Goal: Transaction & Acquisition: Purchase product/service

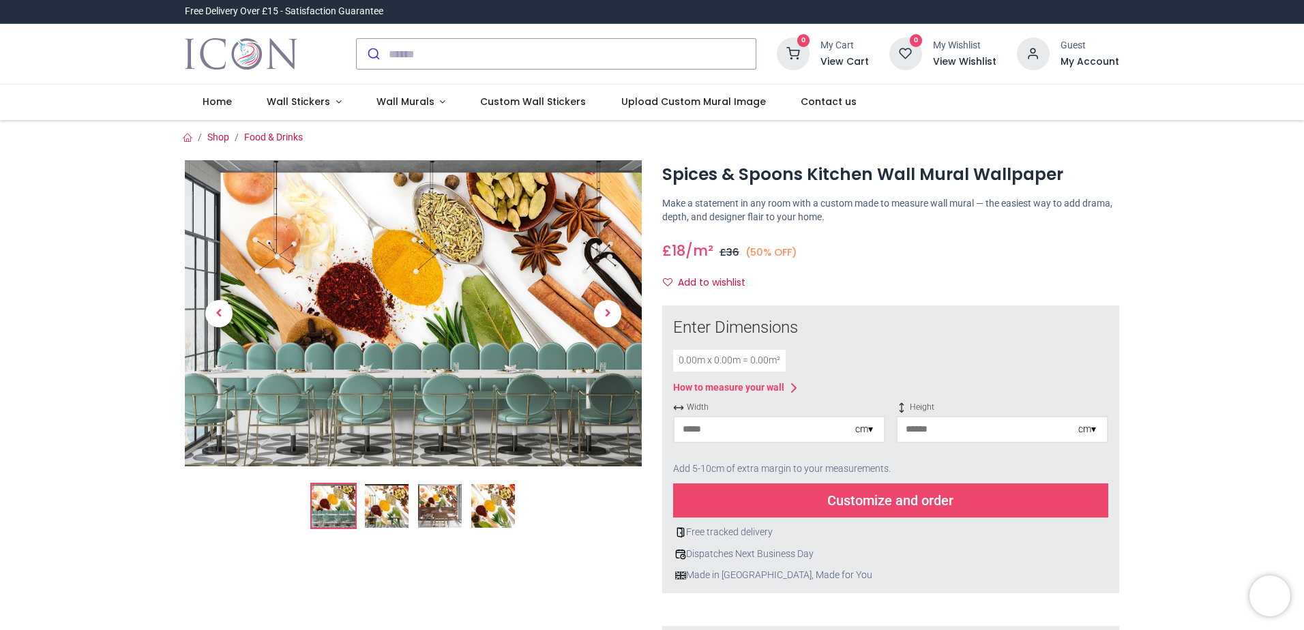
click at [740, 431] on input "number" at bounding box center [764, 429] width 181 height 25
click at [869, 428] on div "cm ▾" at bounding box center [864, 430] width 18 height 14
click at [704, 478] on div "Inches (inch)" at bounding box center [778, 476] width 209 height 22
click at [724, 427] on input "number" at bounding box center [757, 429] width 166 height 25
type input "**"
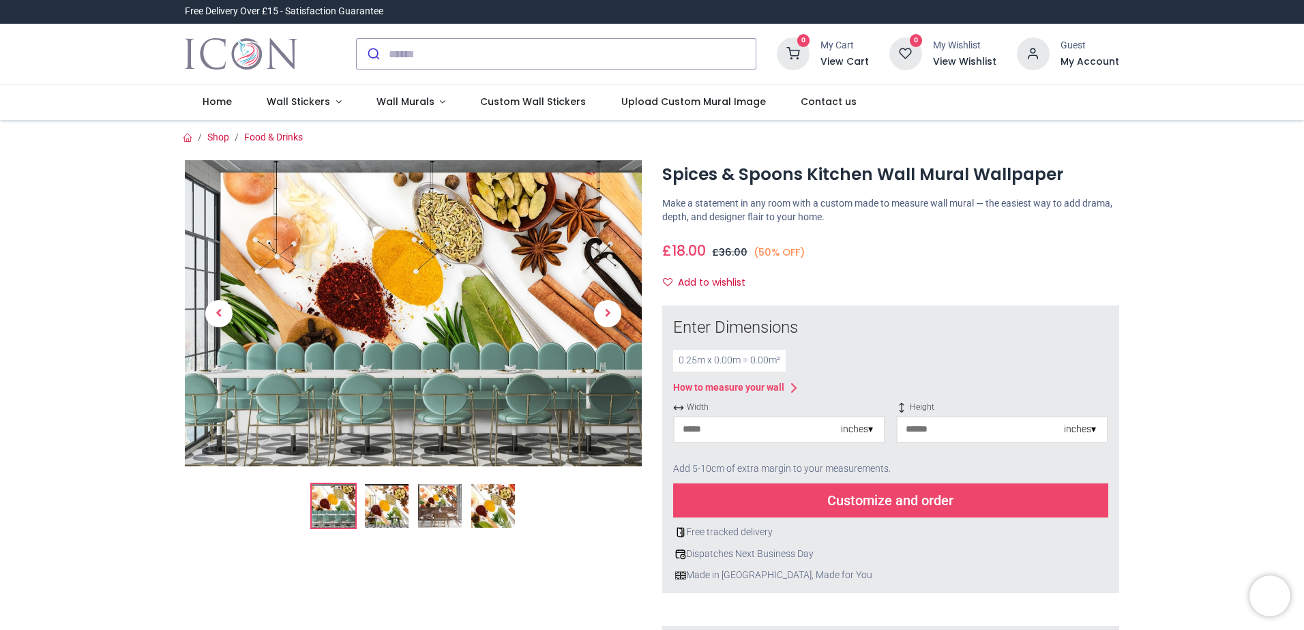
click at [950, 438] on input "number" at bounding box center [980, 429] width 166 height 25
type input "*"
drag, startPoint x: 704, startPoint y: 432, endPoint x: 616, endPoint y: 434, distance: 88.0
click at [618, 435] on div at bounding box center [652, 522] width 954 height 756
click at [867, 434] on div "inches ▾" at bounding box center [857, 430] width 32 height 14
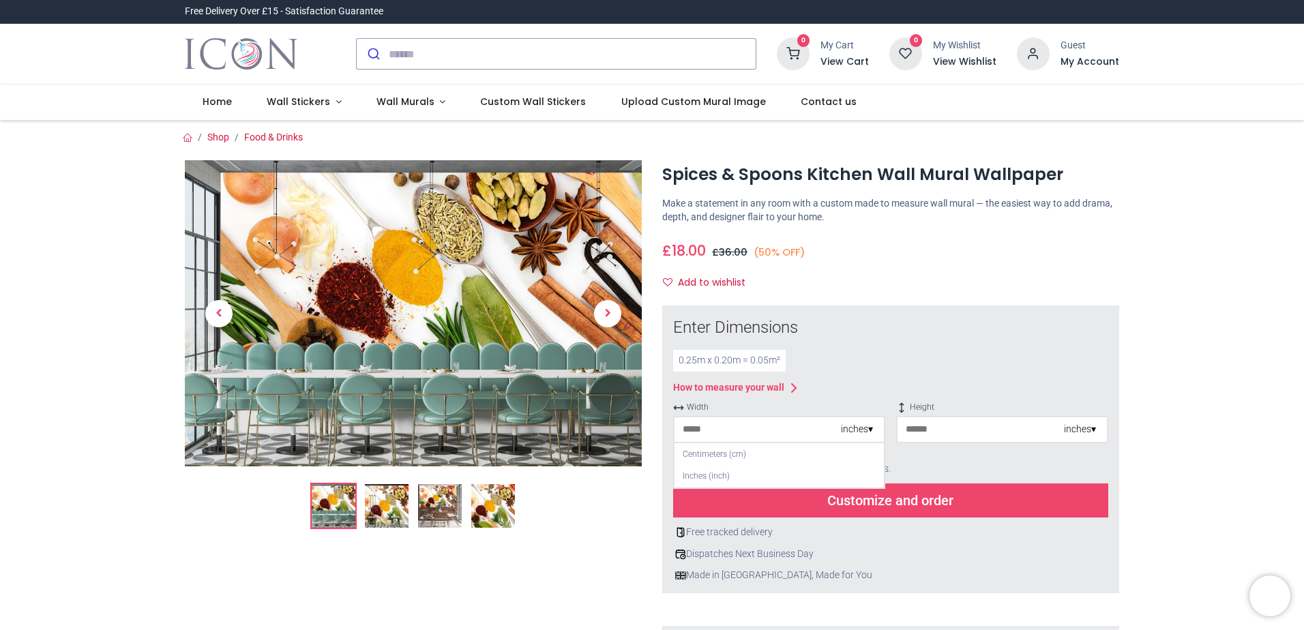
click at [867, 434] on div "inches ▾" at bounding box center [857, 430] width 32 height 14
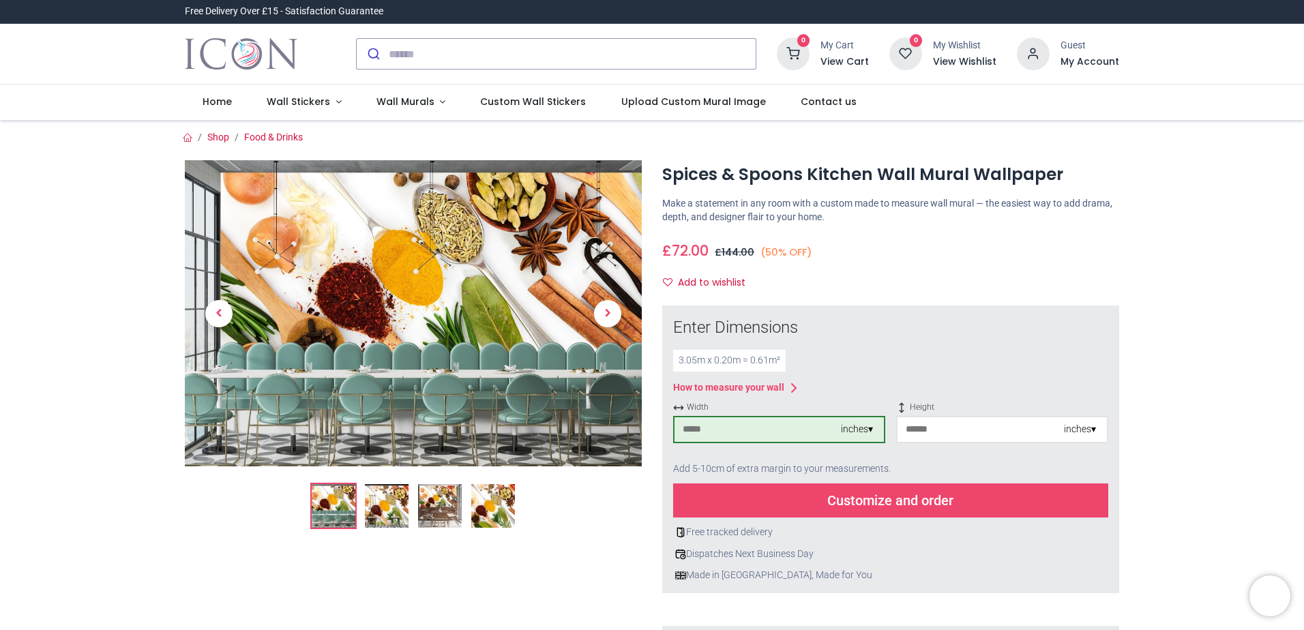
type input "***"
click at [789, 425] on div "Width *** inches ▾ Height * inches ▾" at bounding box center [890, 428] width 435 height 52
type input "**"
click at [1000, 465] on div "Add 5-10cm of extra margin to your measurements." at bounding box center [890, 469] width 435 height 30
click at [877, 506] on div "Customize and order" at bounding box center [890, 500] width 435 height 34
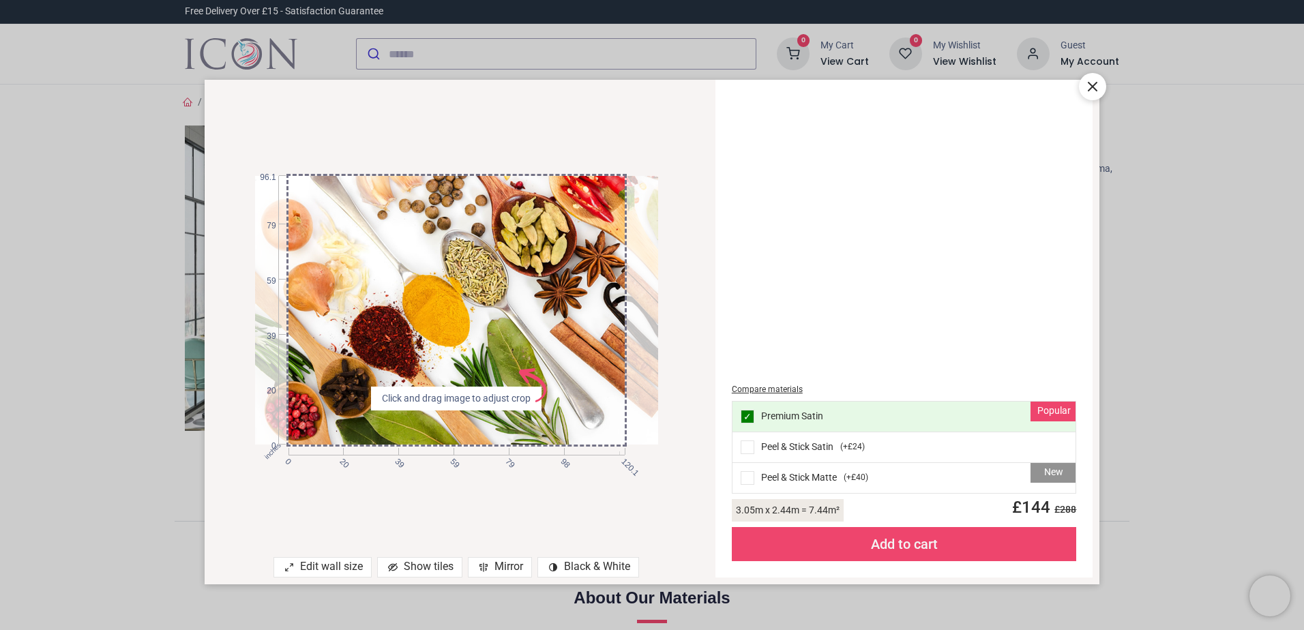
click at [749, 447] on span at bounding box center [747, 447] width 14 height 14
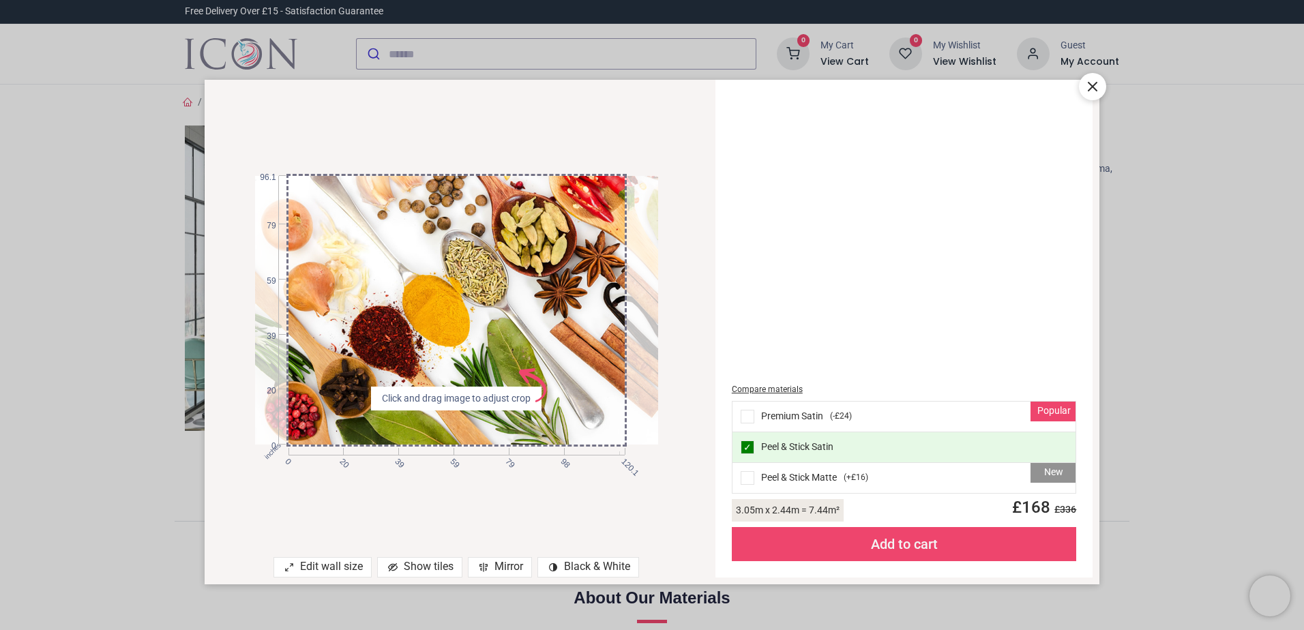
drag, startPoint x: 285, startPoint y: 445, endPoint x: 271, endPoint y: 452, distance: 15.6
click at [271, 445] on div "inches 0 20 39 59 79 98 120.1 0 20 39 59 79 96.1" at bounding box center [456, 310] width 403 height 269
click at [1094, 85] on icon at bounding box center [1092, 86] width 8 height 8
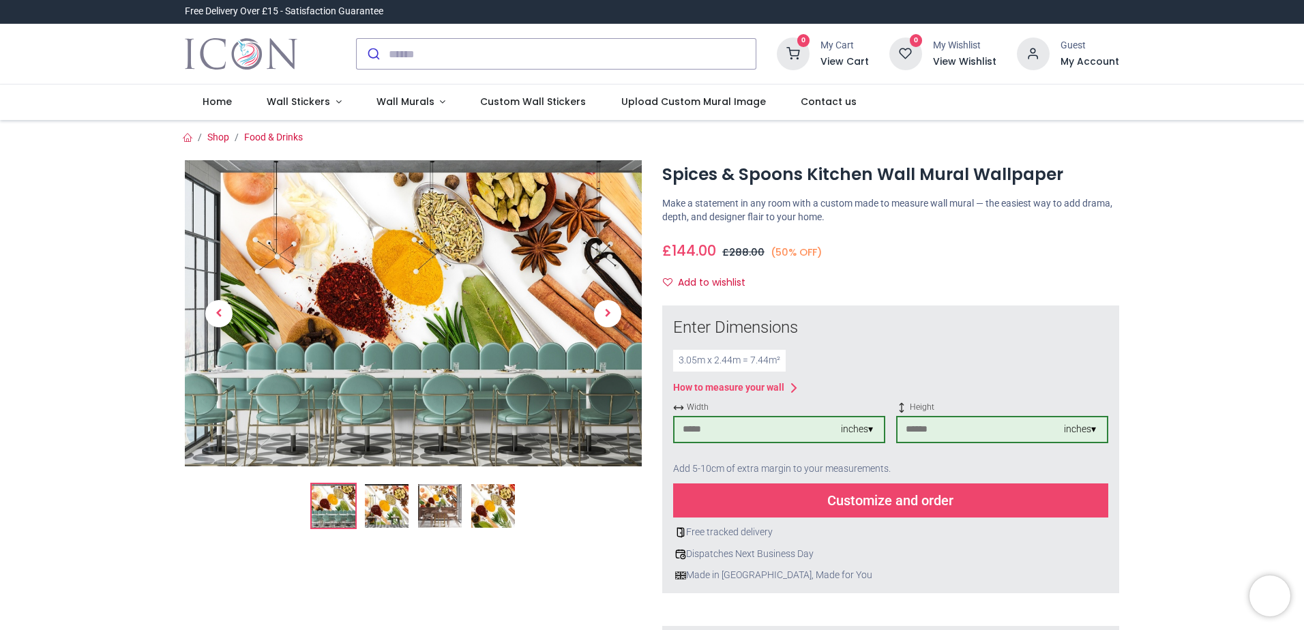
click at [907, 506] on div "Customize and order" at bounding box center [890, 500] width 435 height 34
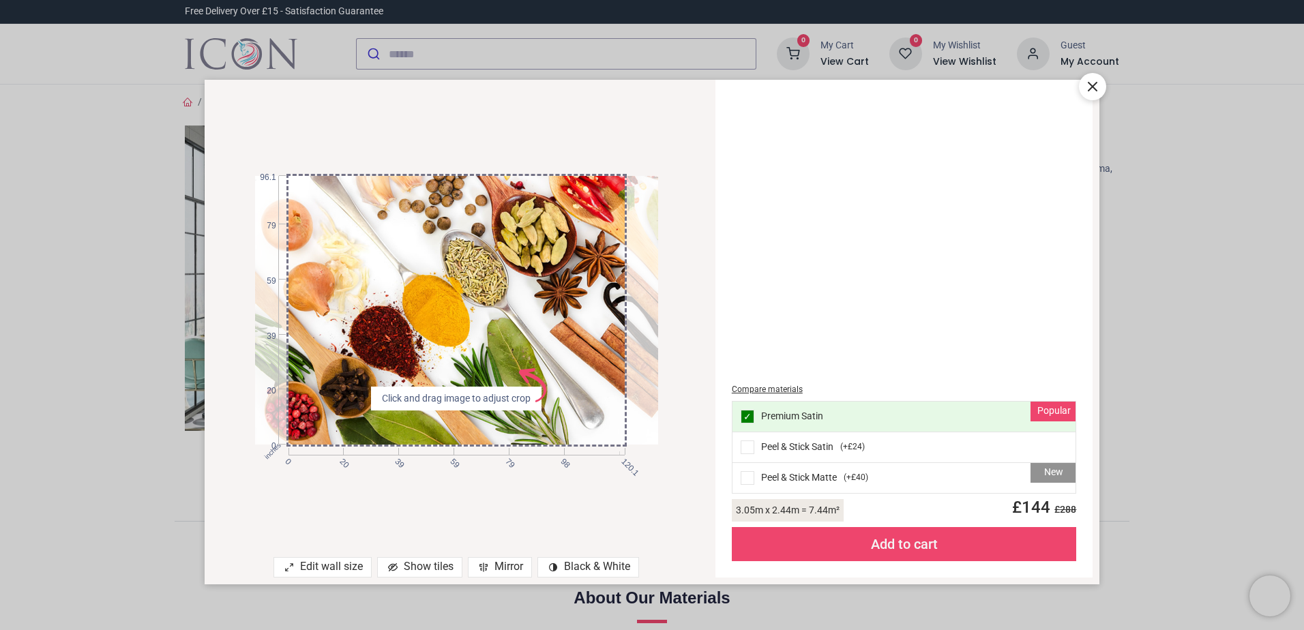
click at [849, 479] on span "( +£40 )" at bounding box center [855, 478] width 25 height 12
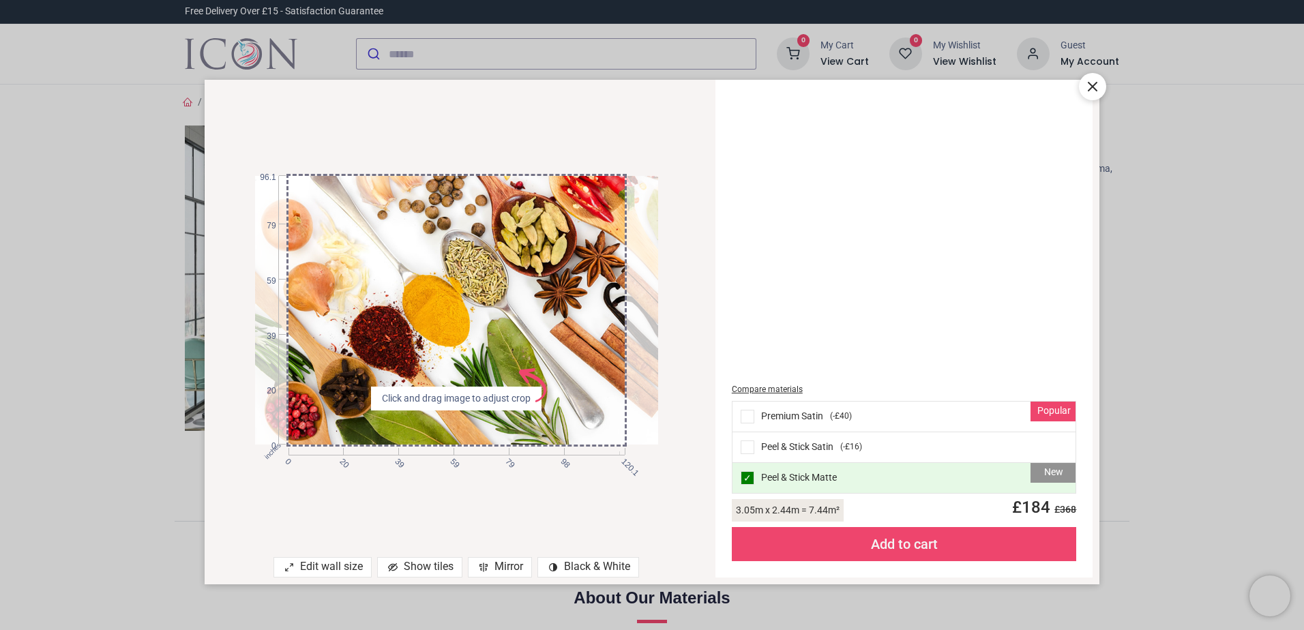
click at [882, 539] on div "Add to cart" at bounding box center [904, 544] width 345 height 34
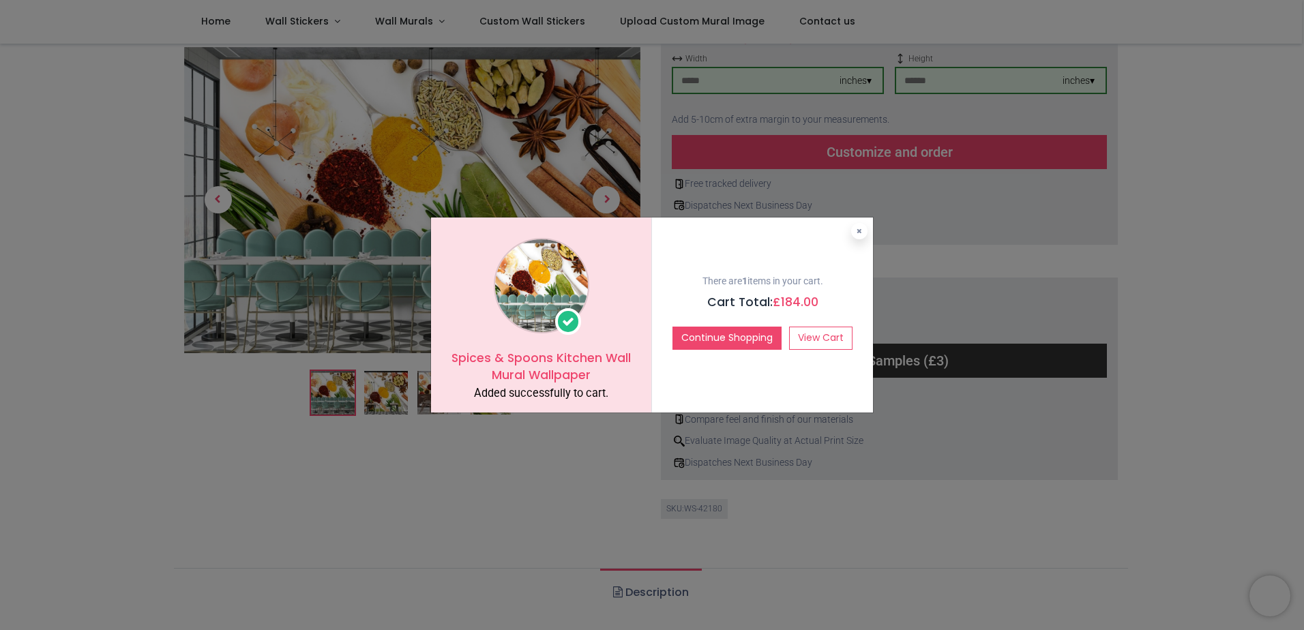
scroll to position [545, 0]
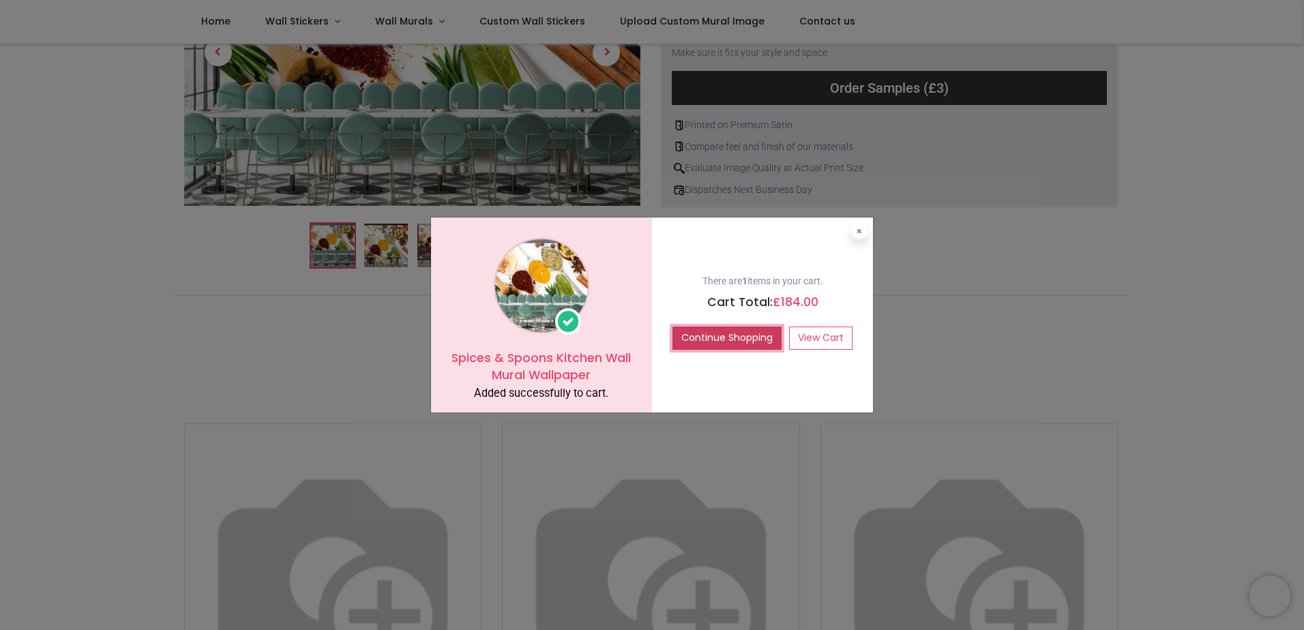
click at [714, 340] on button "Continue Shopping" at bounding box center [726, 338] width 109 height 23
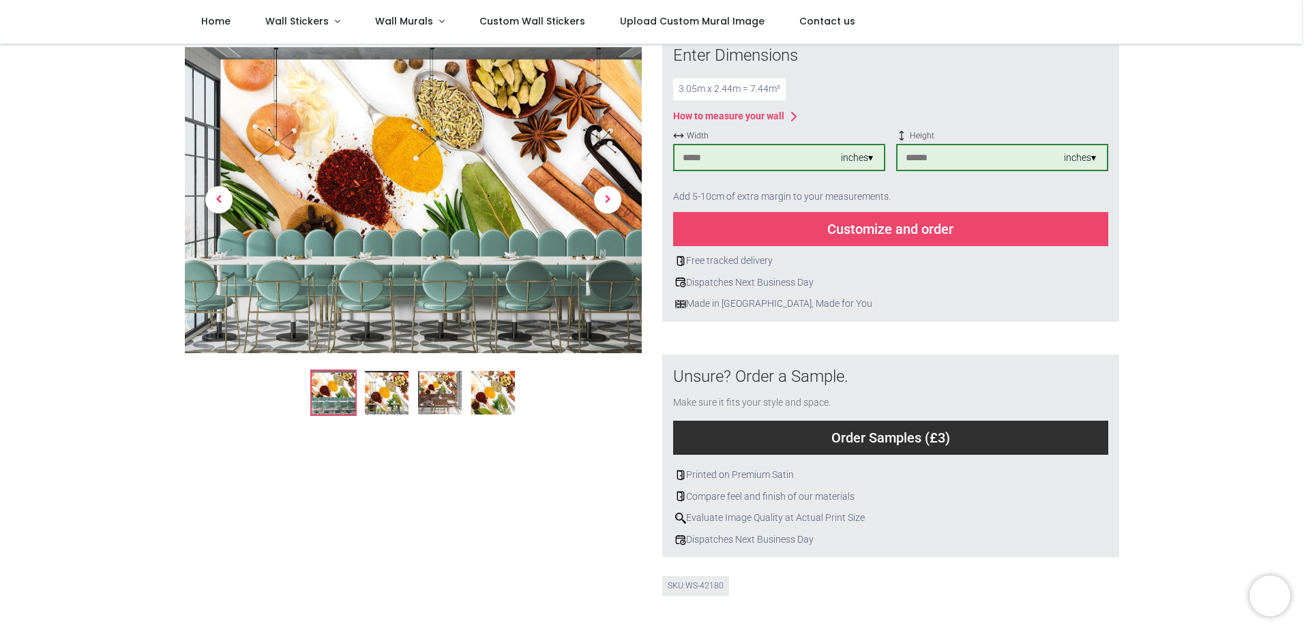
scroll to position [136, 0]
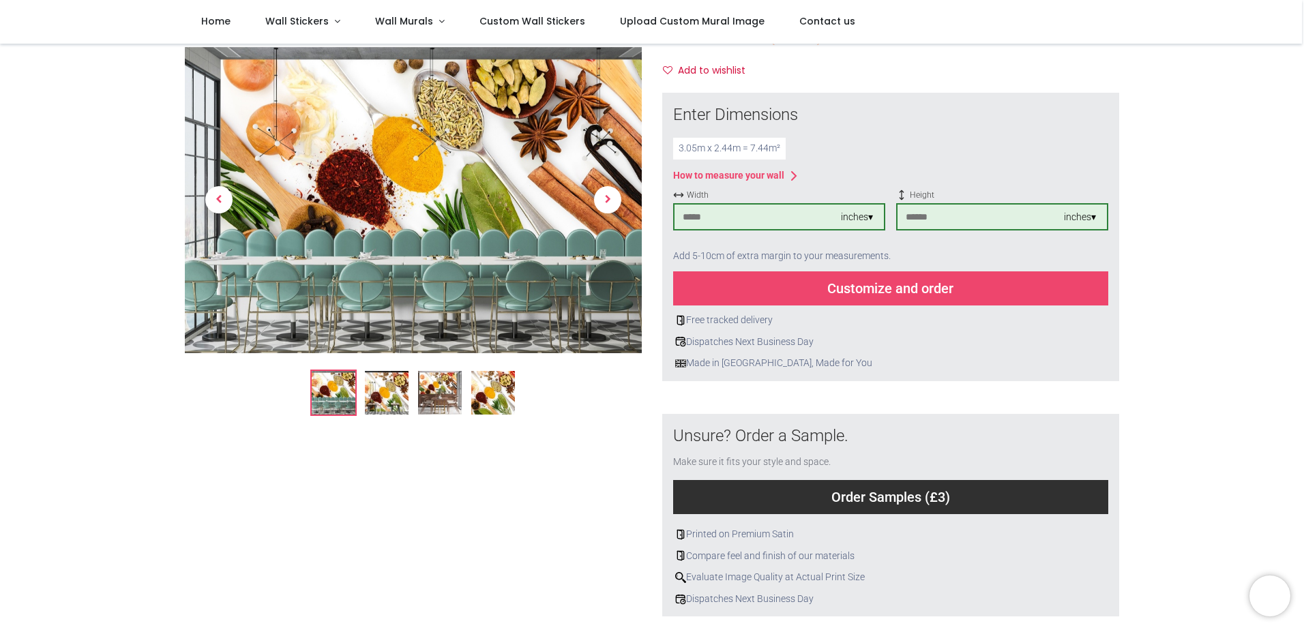
click at [756, 176] on div "How to measure your wall" at bounding box center [728, 176] width 111 height 14
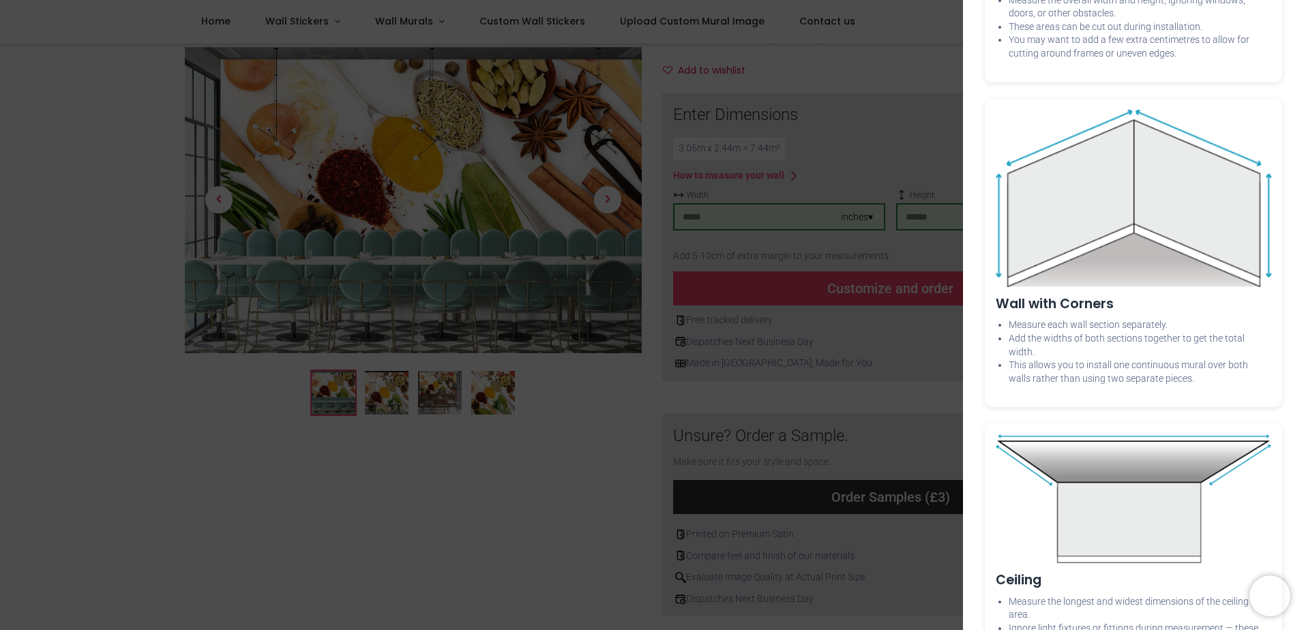
scroll to position [1368, 0]
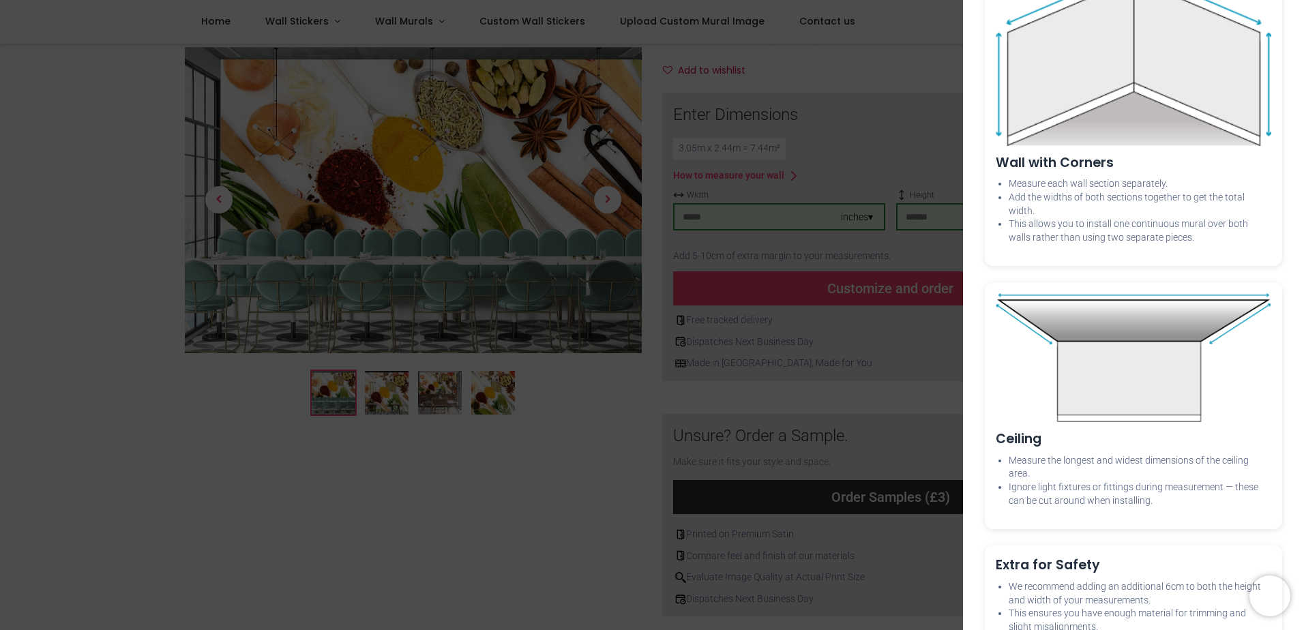
click at [357, 577] on div "× How to Measure Your Wall Standard Wall Measure from edge to edge at the wides…" at bounding box center [652, 315] width 1304 height 630
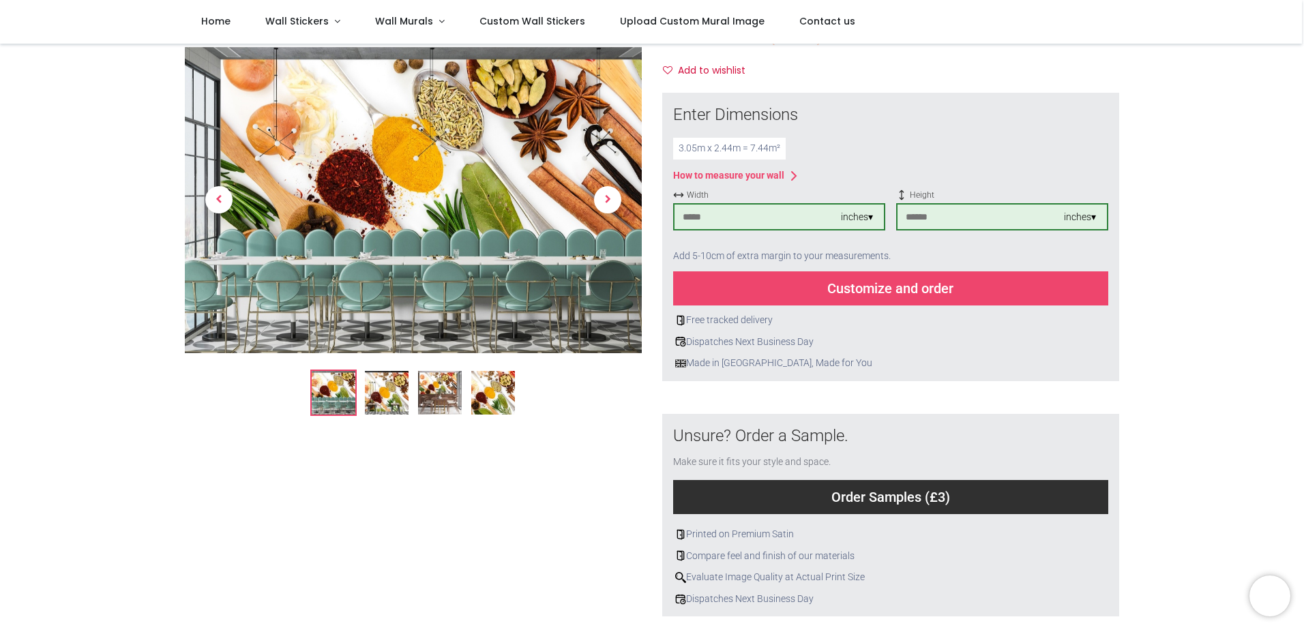
drag, startPoint x: 708, startPoint y: 213, endPoint x: 579, endPoint y: 207, distance: 129.0
click at [579, 207] on div at bounding box center [652, 310] width 954 height 756
type input "***"
drag, startPoint x: 937, startPoint y: 222, endPoint x: 864, endPoint y: 224, distance: 73.0
click at [864, 223] on div "Width *** inches ▾ Height ** inches ▾" at bounding box center [890, 216] width 435 height 52
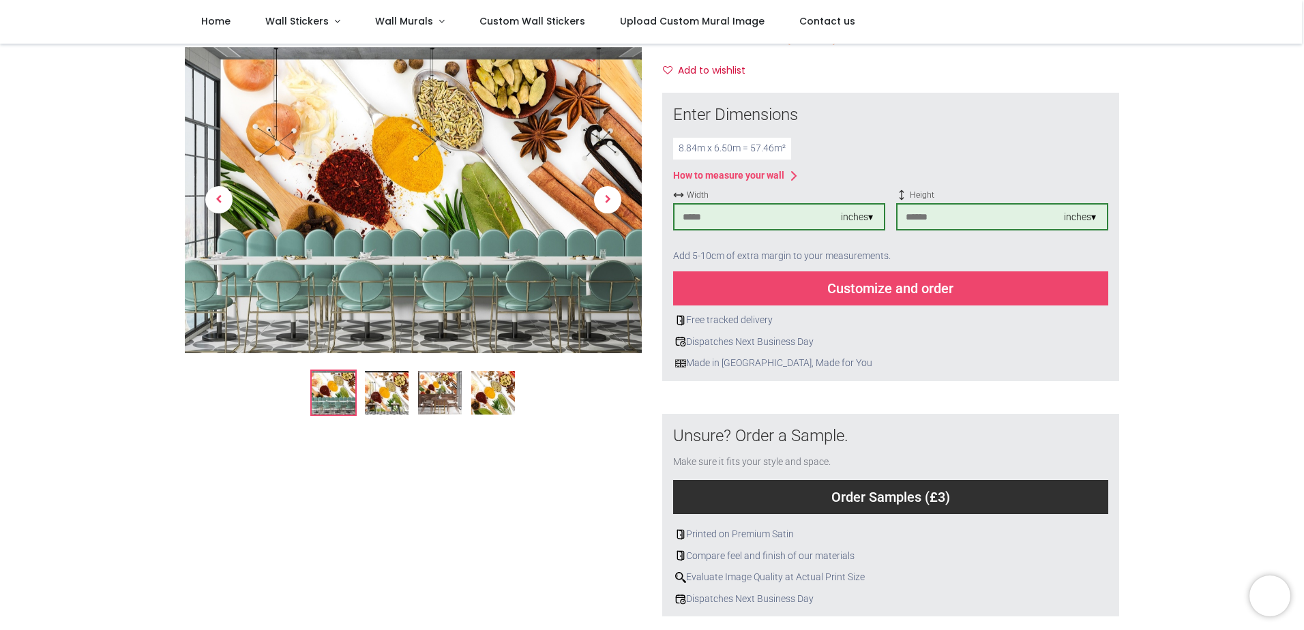
type input "***"
click at [909, 289] on div "Customize and order" at bounding box center [890, 288] width 435 height 34
